Goal: Information Seeking & Learning: Learn about a topic

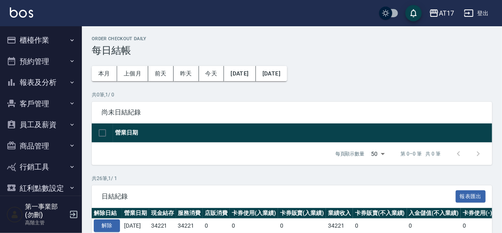
click at [303, 12] on div "AT17 登出" at bounding box center [251, 13] width 502 height 26
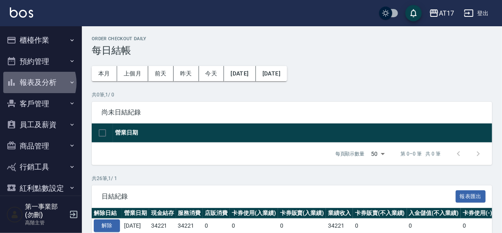
click at [35, 83] on button "報表及分析" at bounding box center [40, 82] width 75 height 21
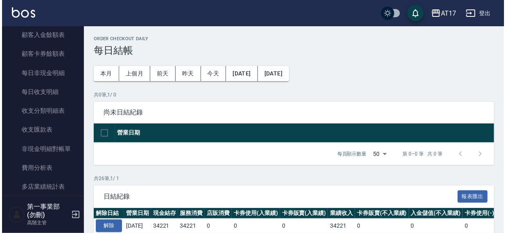
scroll to position [655, 0]
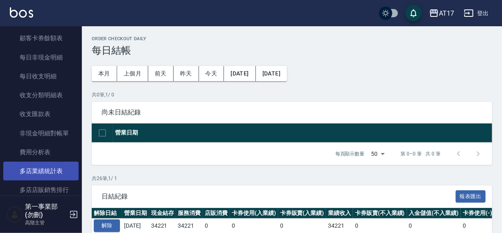
click at [35, 165] on link "多店業績統計表" at bounding box center [40, 170] width 75 height 19
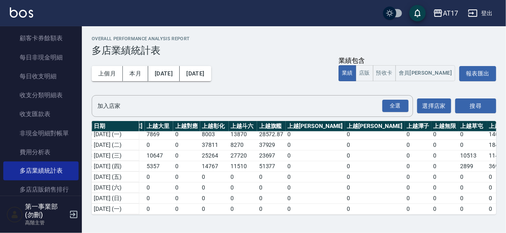
scroll to position [152, 1032]
